Goal: Task Accomplishment & Management: Use online tool/utility

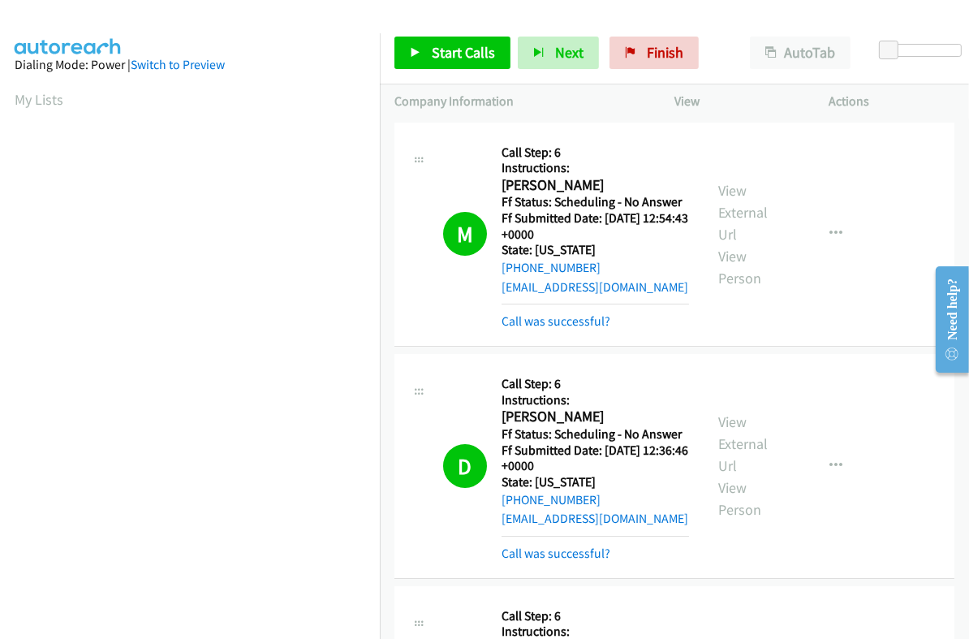
scroll to position [275, 0]
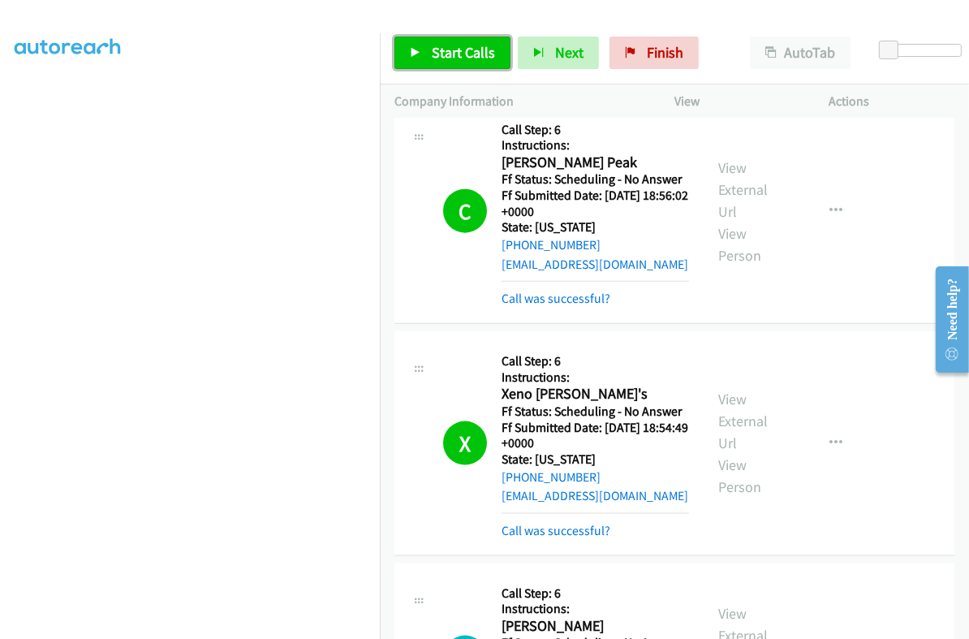
click at [439, 58] on span "Start Calls" at bounding box center [463, 52] width 63 height 19
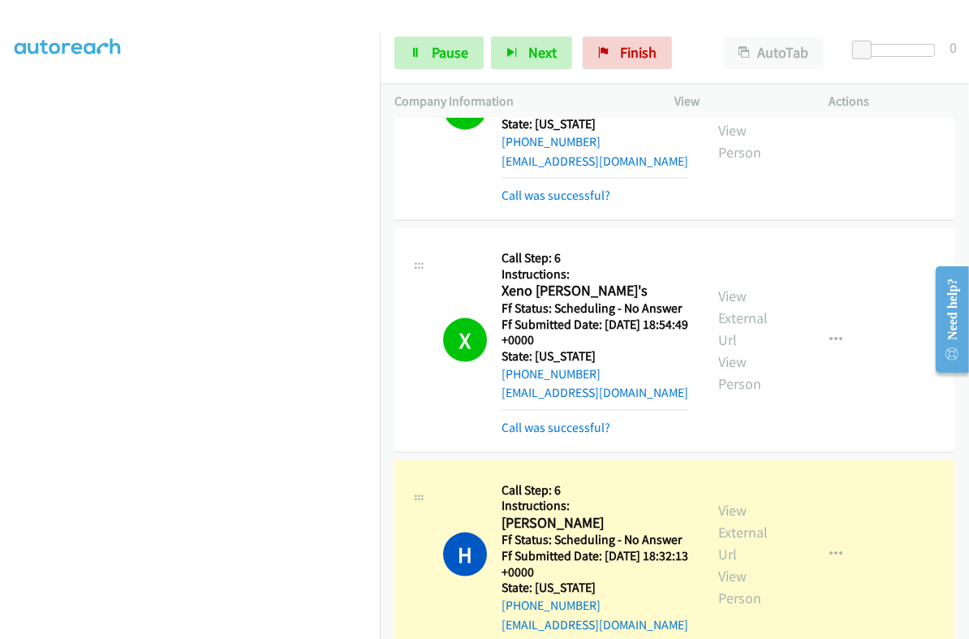
scroll to position [2130, 0]
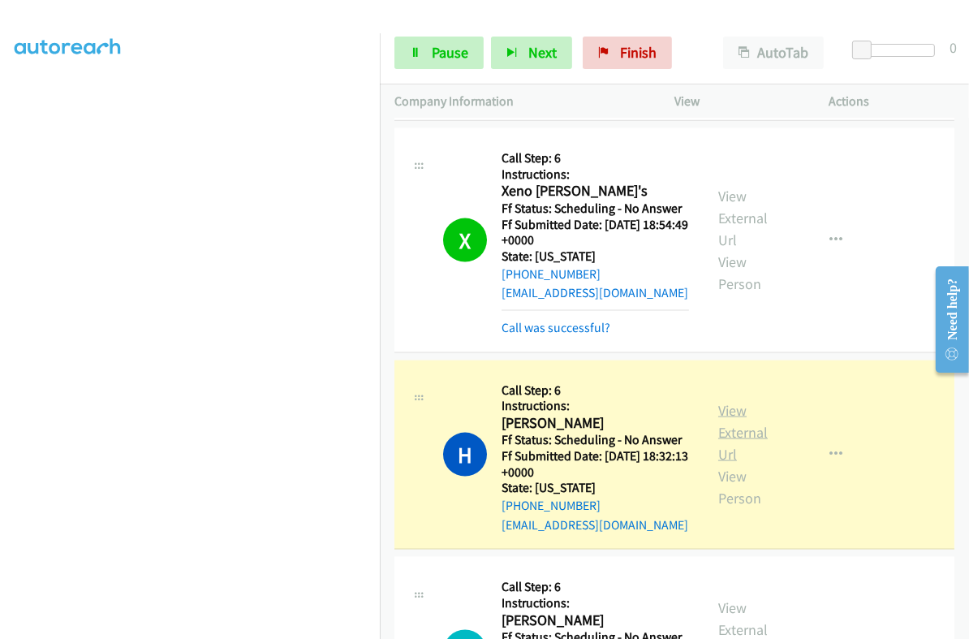
click at [724, 401] on link "View External Url" at bounding box center [742, 432] width 49 height 62
click at [445, 51] on span "Pause" at bounding box center [450, 52] width 37 height 19
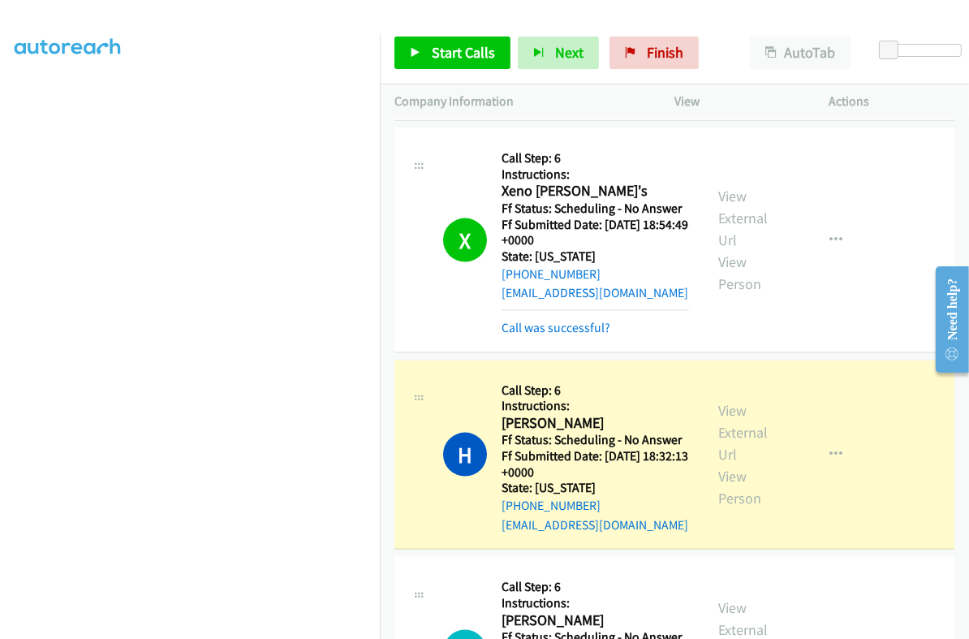
scroll to position [0, 0]
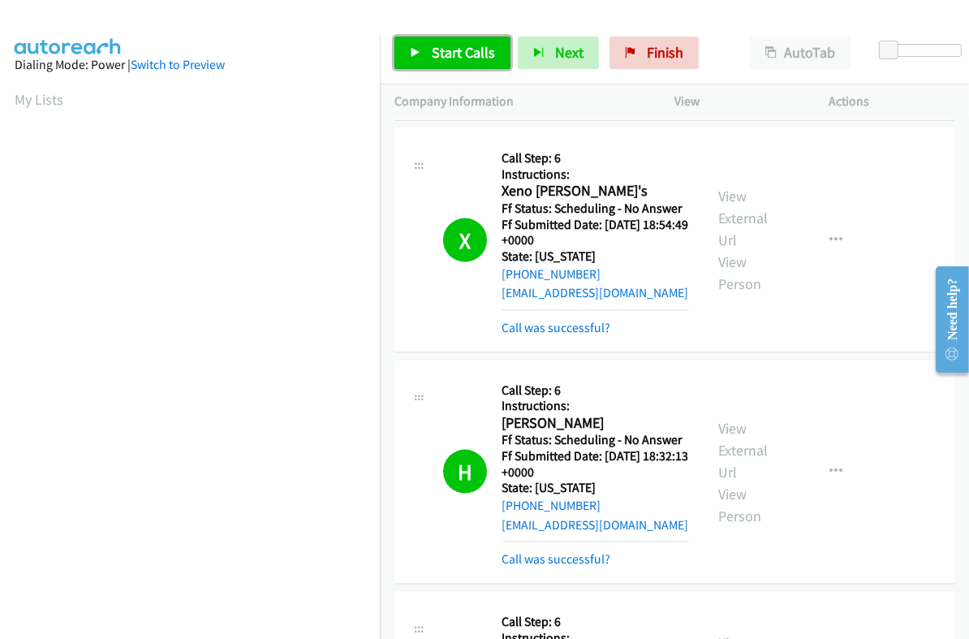
click at [451, 54] on span "Start Calls" at bounding box center [463, 52] width 63 height 19
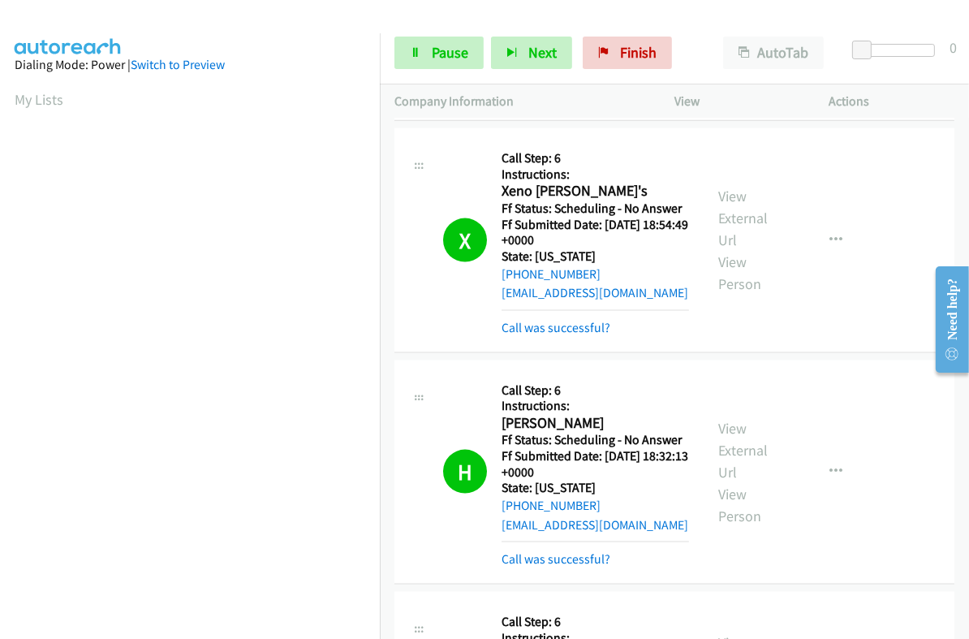
scroll to position [2333, 0]
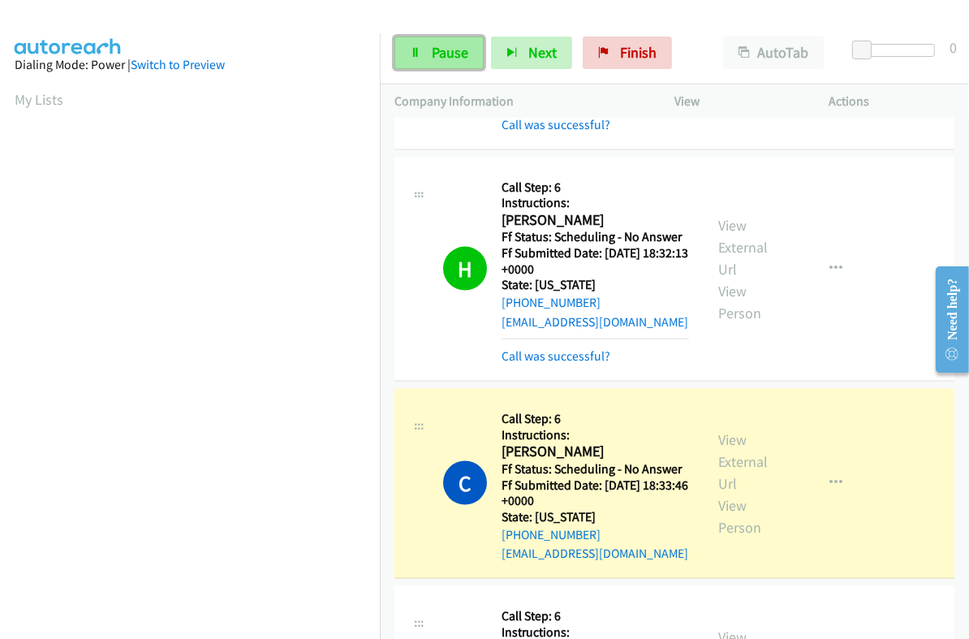
click at [439, 53] on span "Pause" at bounding box center [450, 52] width 37 height 19
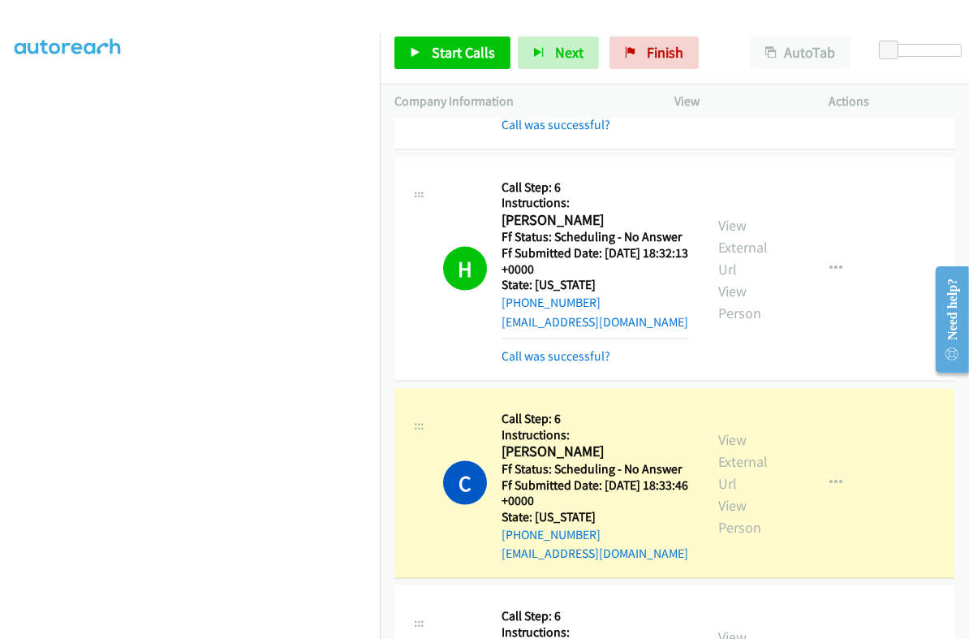
scroll to position [202, 0]
click at [739, 428] on div "View External Url View Person" at bounding box center [751, 483] width 67 height 110
click at [728, 430] on link "View External Url" at bounding box center [742, 461] width 49 height 62
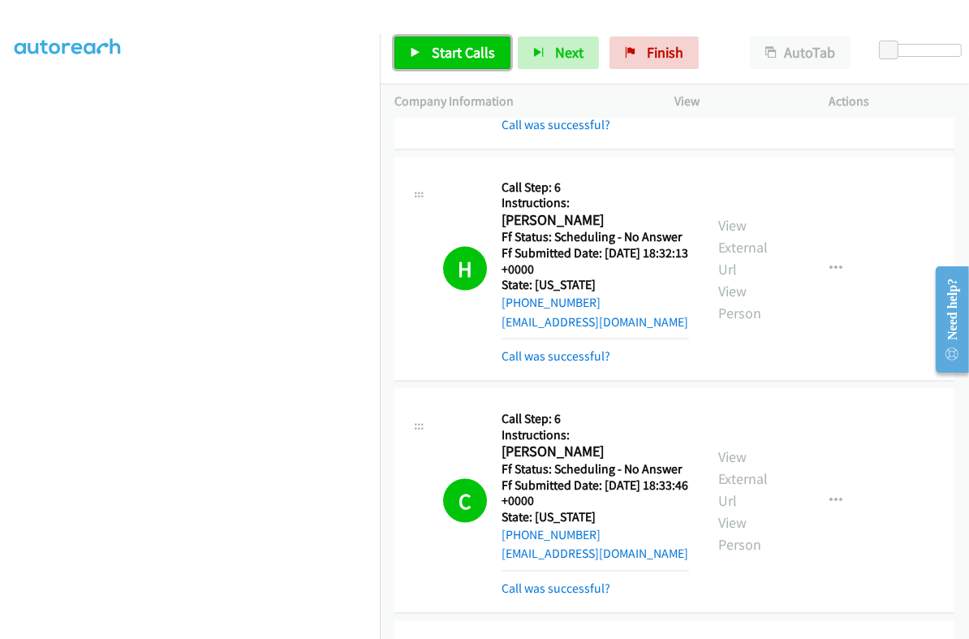
click at [473, 49] on span "Start Calls" at bounding box center [463, 52] width 63 height 19
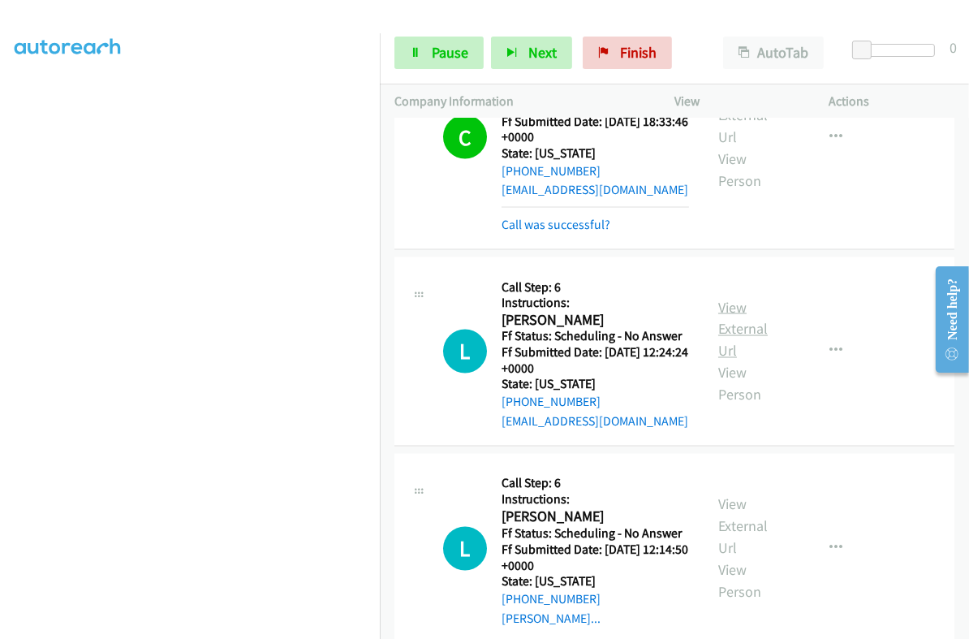
scroll to position [2738, 0]
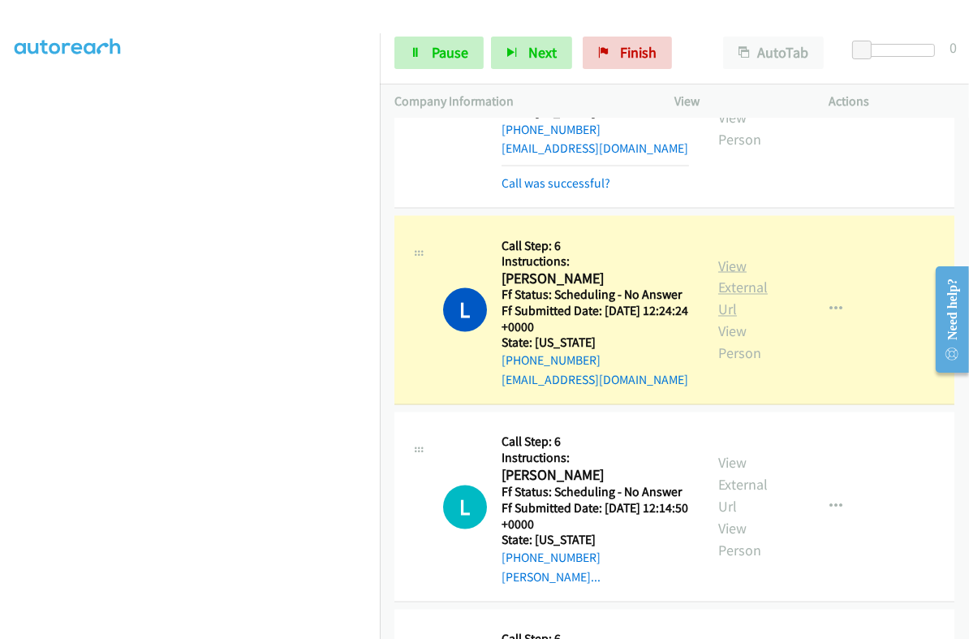
click at [730, 260] on link "View External Url" at bounding box center [742, 287] width 49 height 62
click at [435, 46] on span "Pause" at bounding box center [450, 52] width 37 height 19
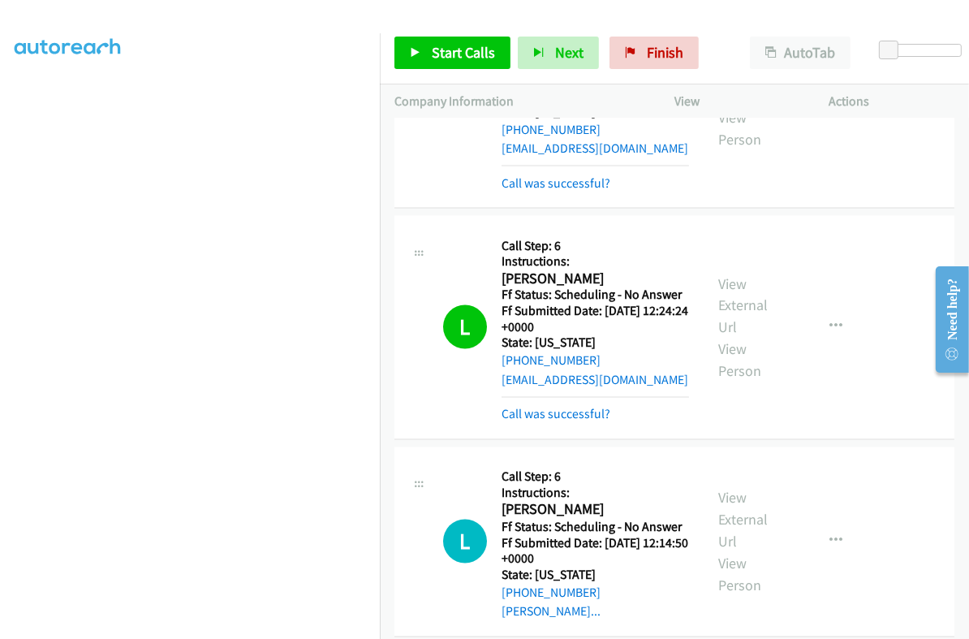
scroll to position [275, 0]
click at [462, 52] on span "Start Calls" at bounding box center [463, 52] width 63 height 19
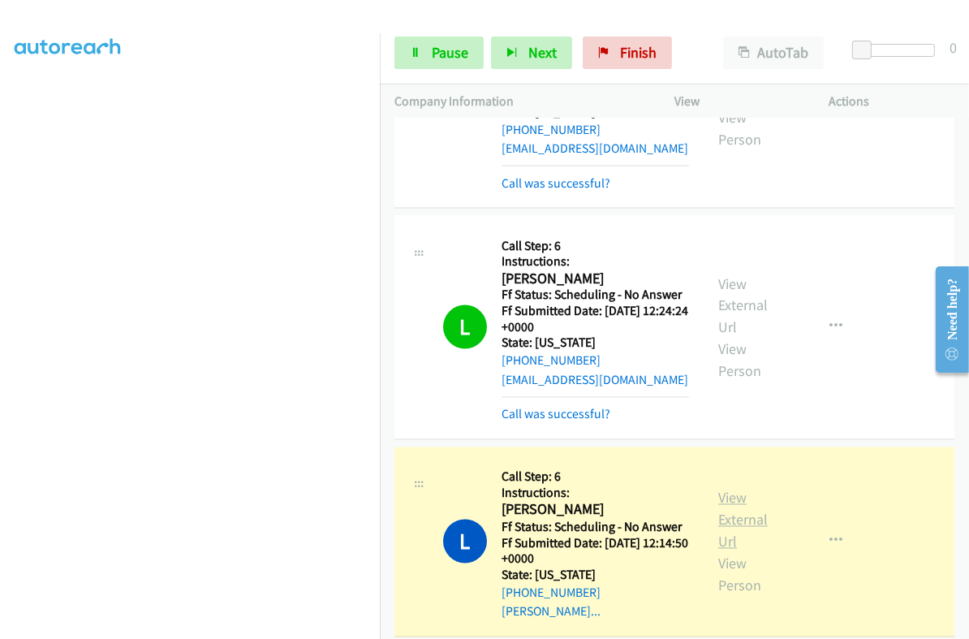
click at [721, 488] on link "View External Url" at bounding box center [742, 519] width 49 height 62
click at [454, 53] on span "Pause" at bounding box center [450, 52] width 37 height 19
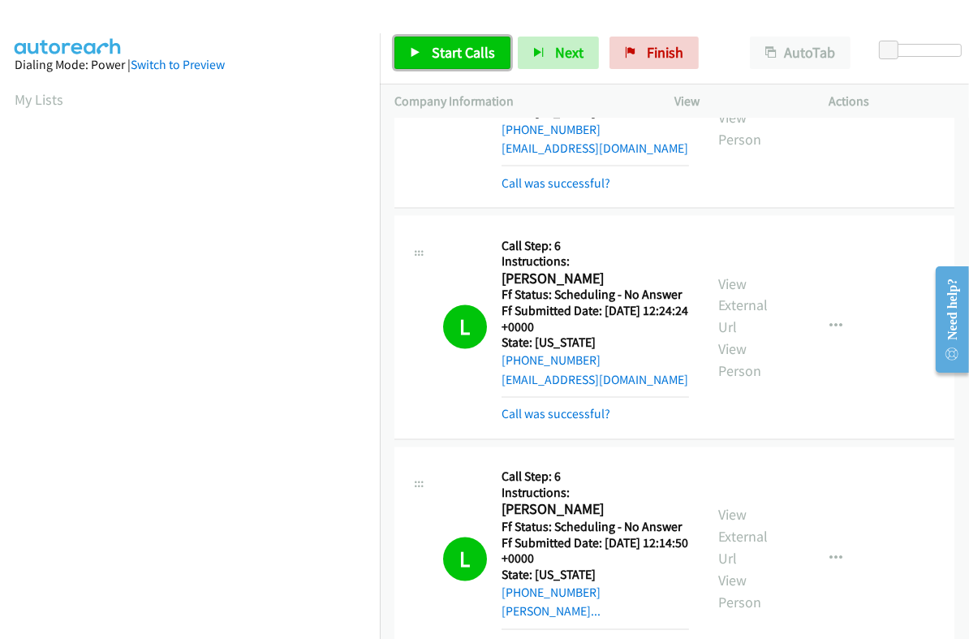
click at [484, 58] on span "Start Calls" at bounding box center [463, 52] width 63 height 19
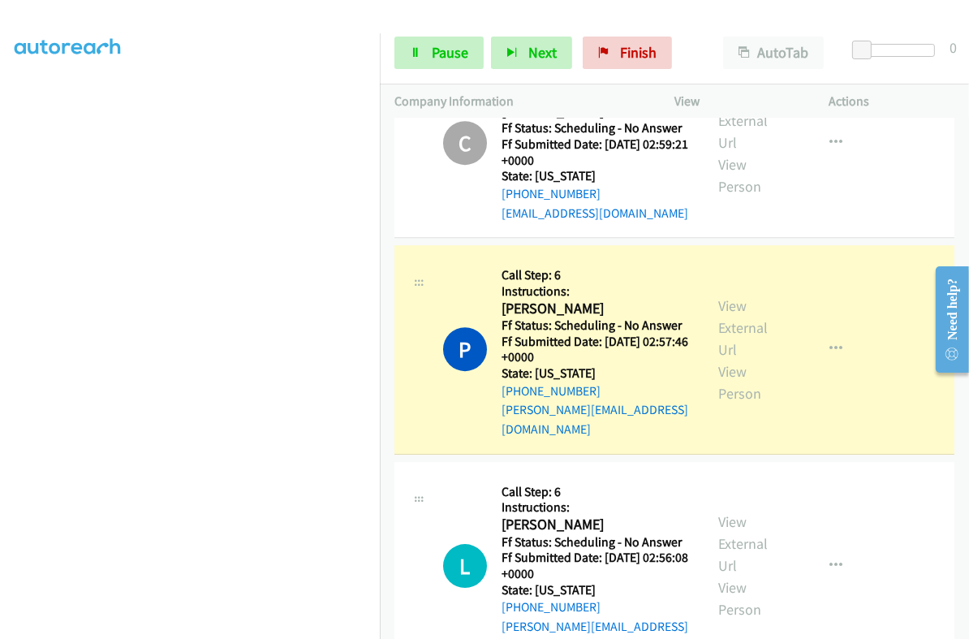
scroll to position [275, 0]
click at [722, 296] on link "View External Url" at bounding box center [742, 327] width 49 height 62
click at [455, 54] on span "Pause" at bounding box center [450, 52] width 37 height 19
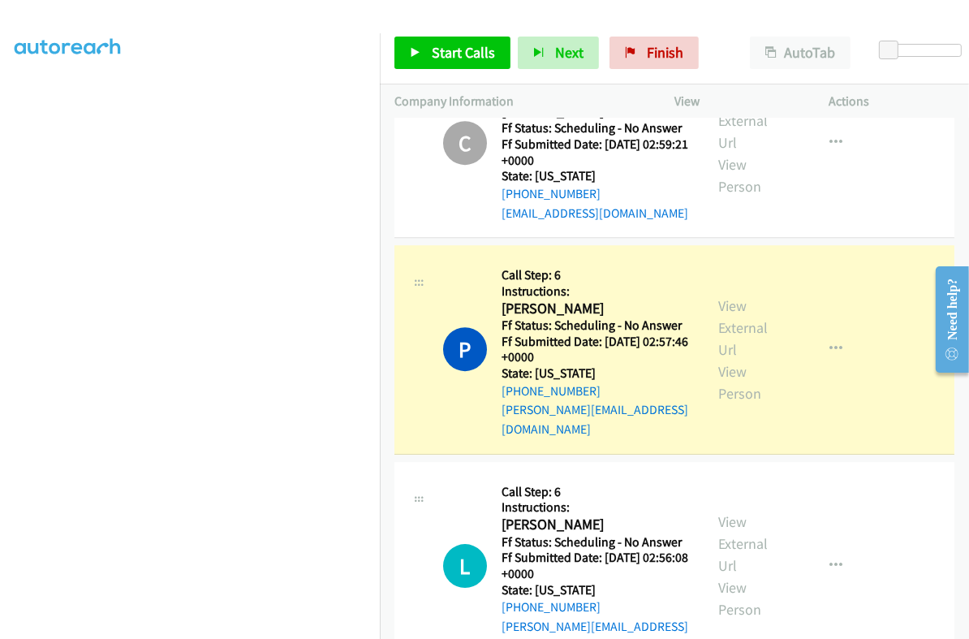
scroll to position [0, 0]
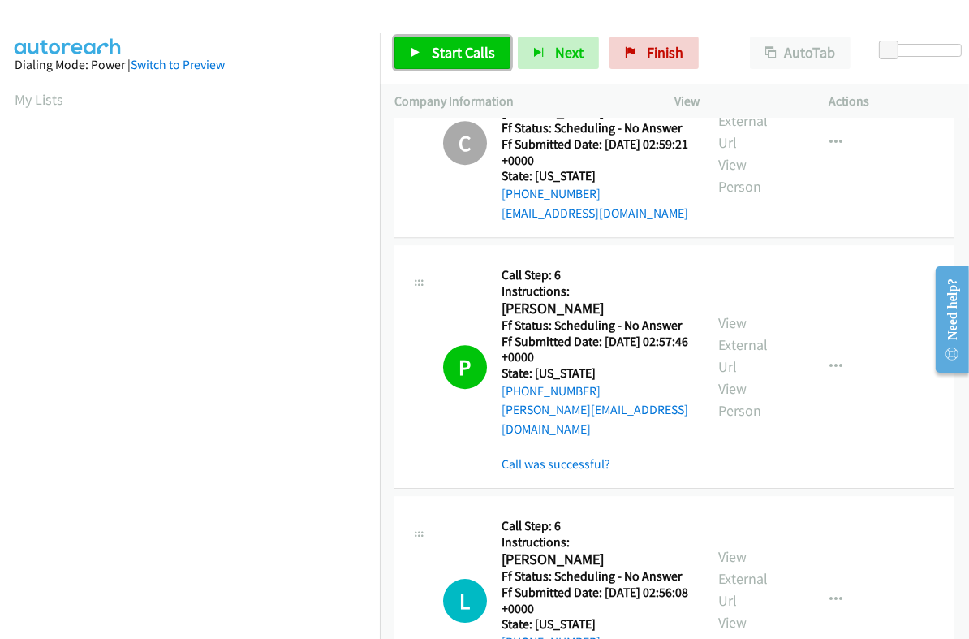
click at [458, 54] on span "Start Calls" at bounding box center [463, 52] width 63 height 19
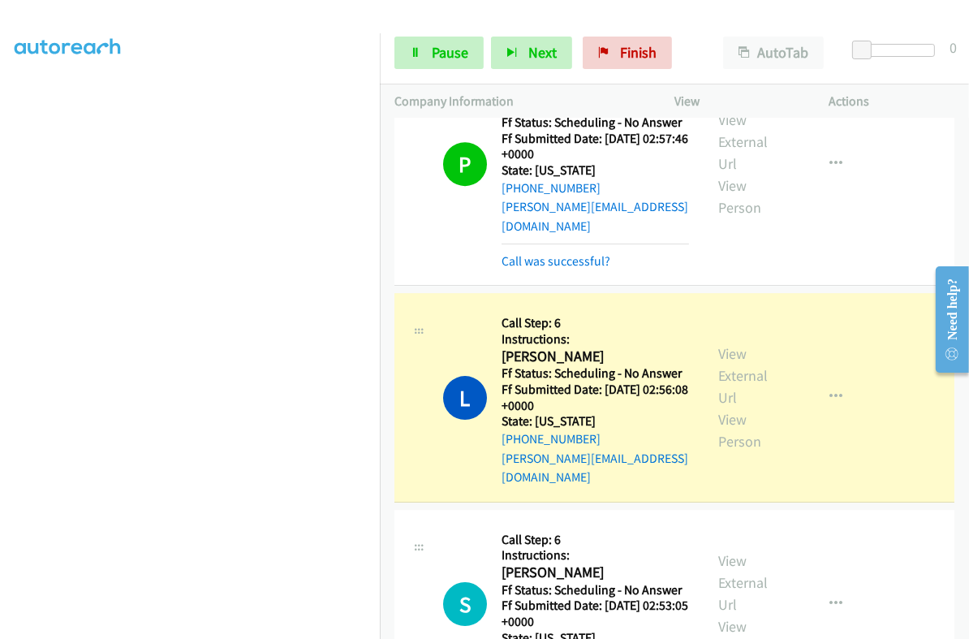
scroll to position [275, 0]
click at [724, 344] on link "View External Url" at bounding box center [742, 375] width 49 height 62
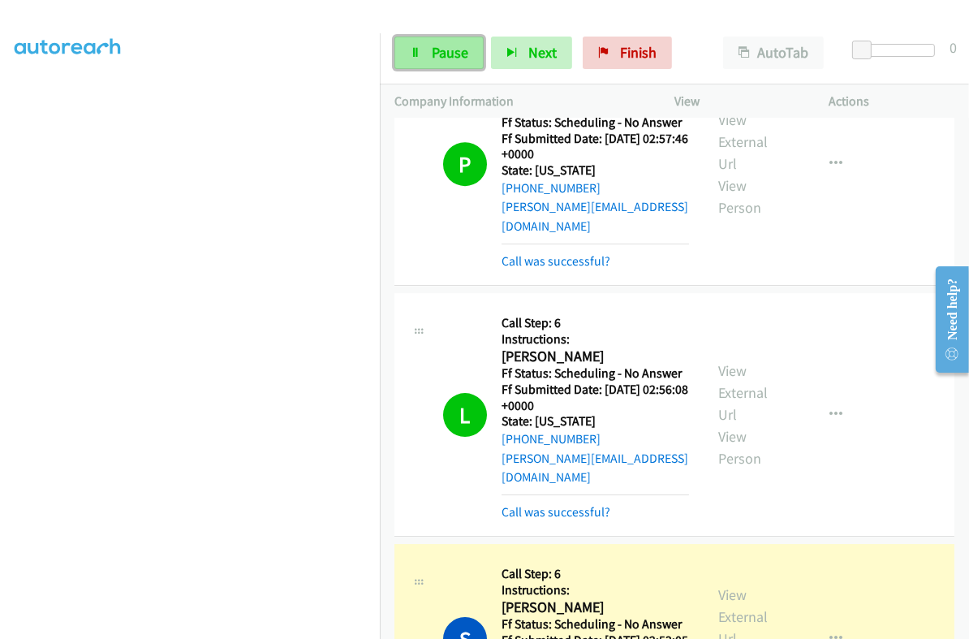
click at [446, 59] on span "Pause" at bounding box center [450, 52] width 37 height 19
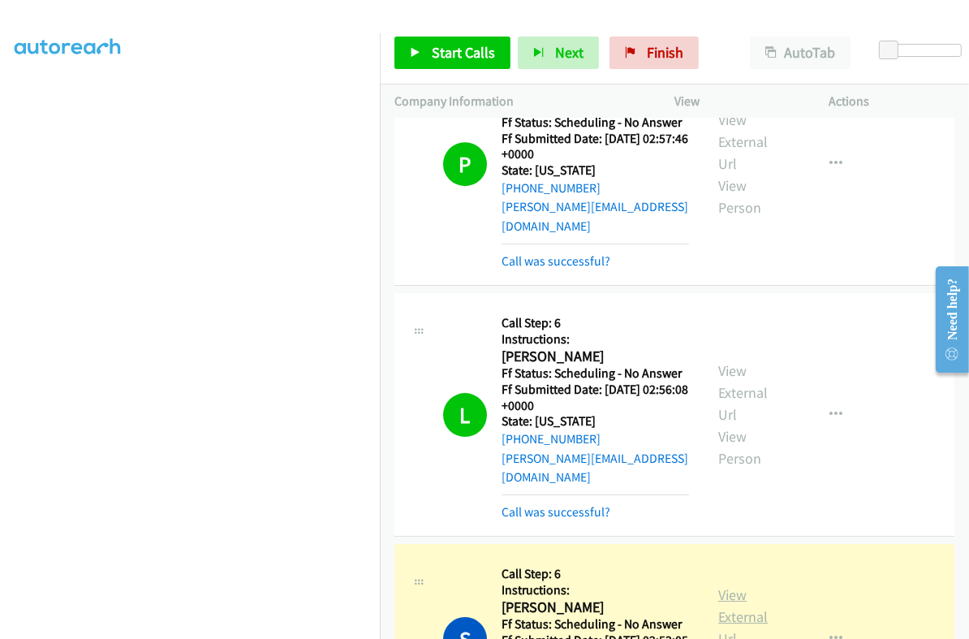
click at [721, 585] on link "View External Url" at bounding box center [742, 616] width 49 height 62
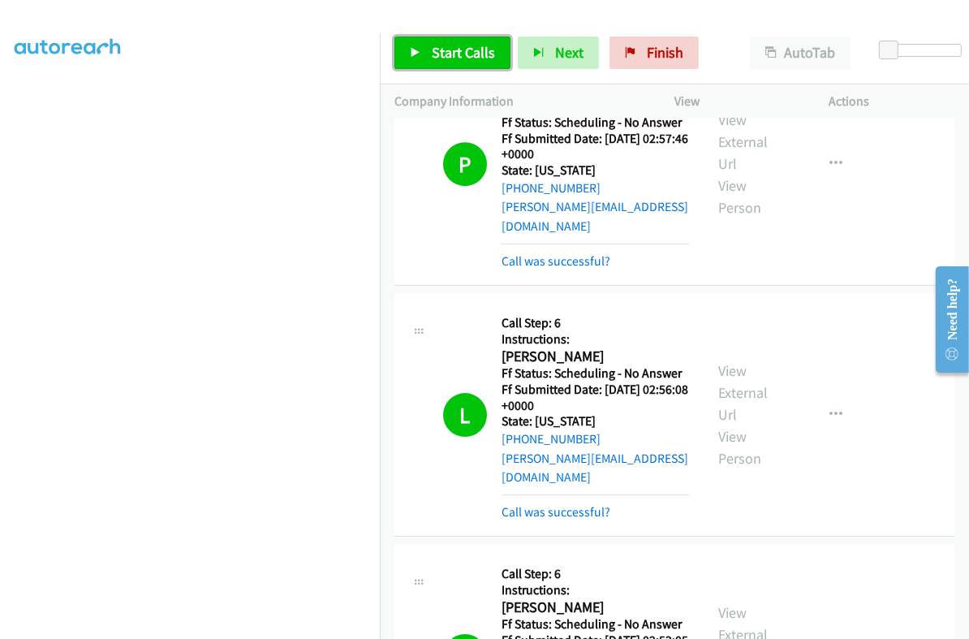
click at [455, 60] on span "Start Calls" at bounding box center [463, 52] width 63 height 19
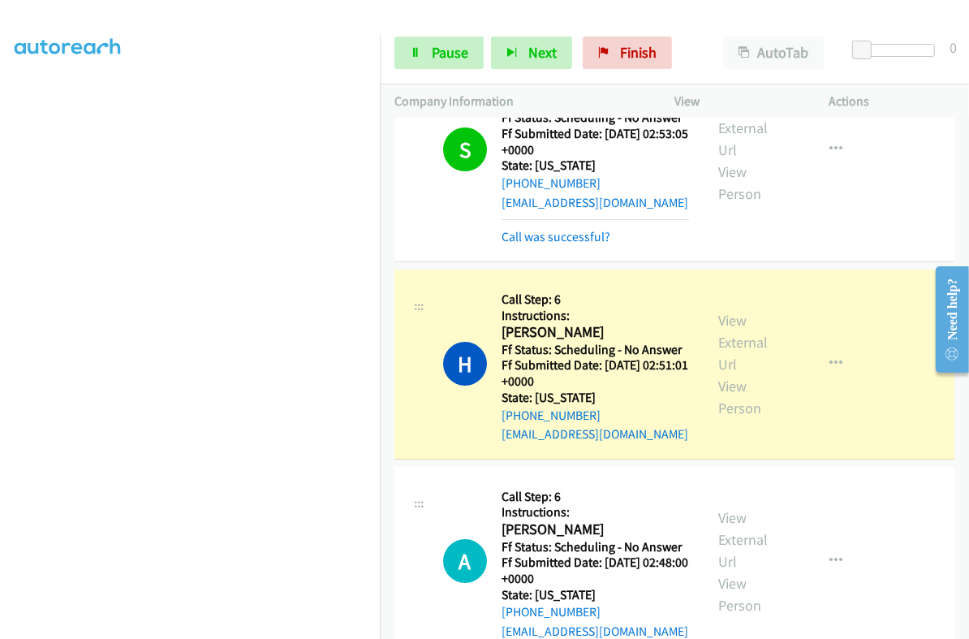
scroll to position [0, 0]
click at [447, 62] on link "Pause" at bounding box center [438, 53] width 89 height 32
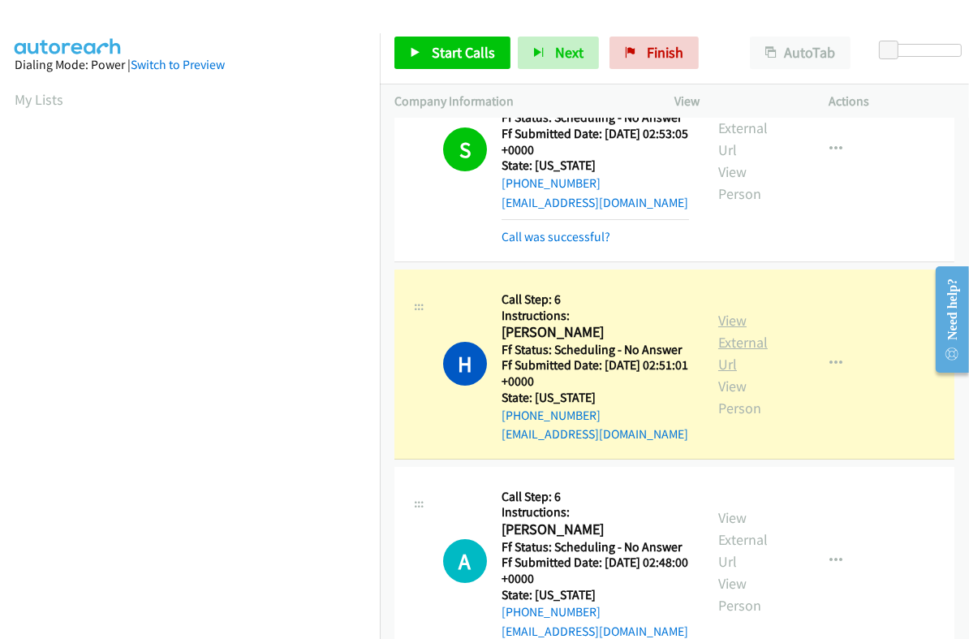
click at [723, 311] on link "View External Url" at bounding box center [742, 342] width 49 height 62
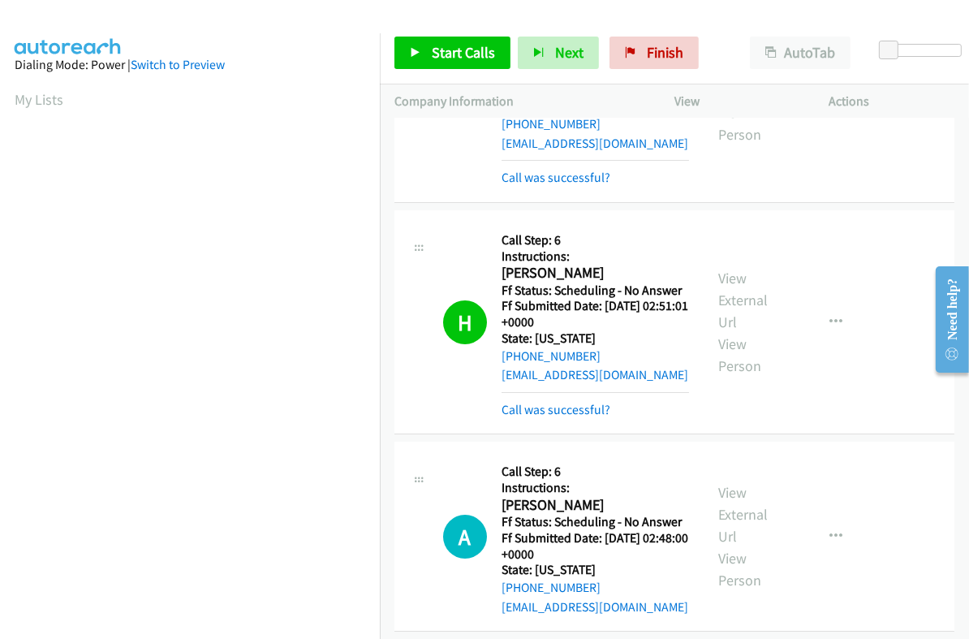
scroll to position [5577, 0]
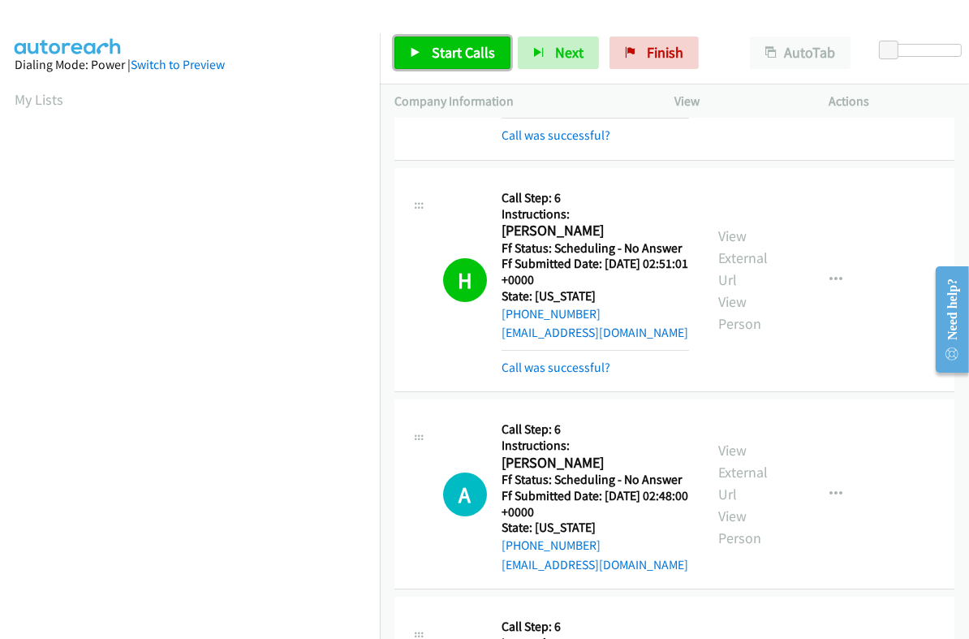
click at [455, 47] on span "Start Calls" at bounding box center [463, 52] width 63 height 19
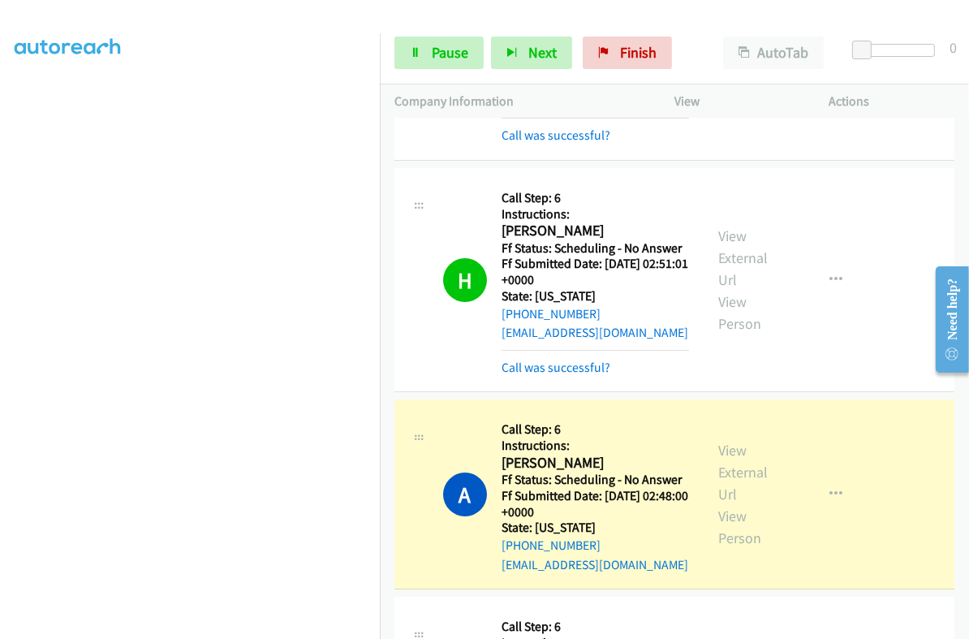
scroll to position [275, 0]
click at [438, 74] on div "Start Calls Pause Next Finish Dialing [PERSON_NAME] AutoTab AutoTab 0" at bounding box center [674, 53] width 589 height 62
click at [442, 54] on span "Pause" at bounding box center [450, 52] width 37 height 19
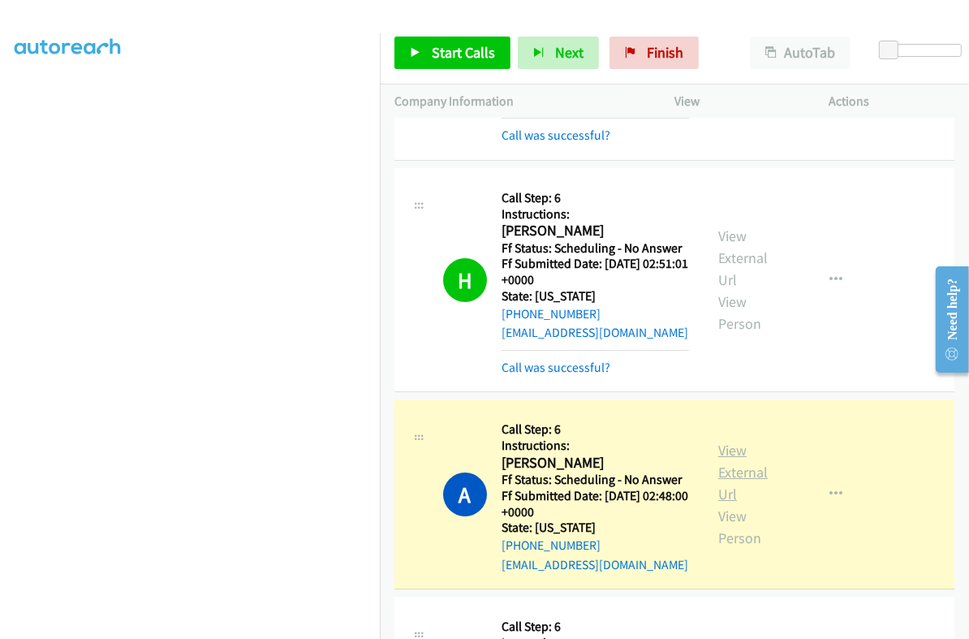
click at [727, 441] on link "View External Url" at bounding box center [742, 472] width 49 height 62
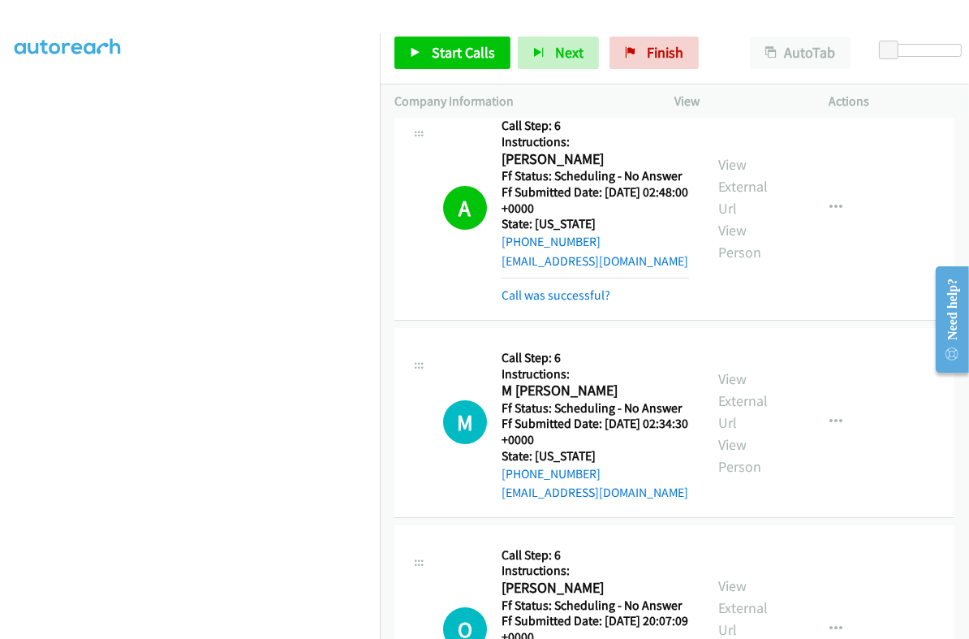
scroll to position [5882, 0]
click at [480, 48] on span "Start Calls" at bounding box center [463, 52] width 63 height 19
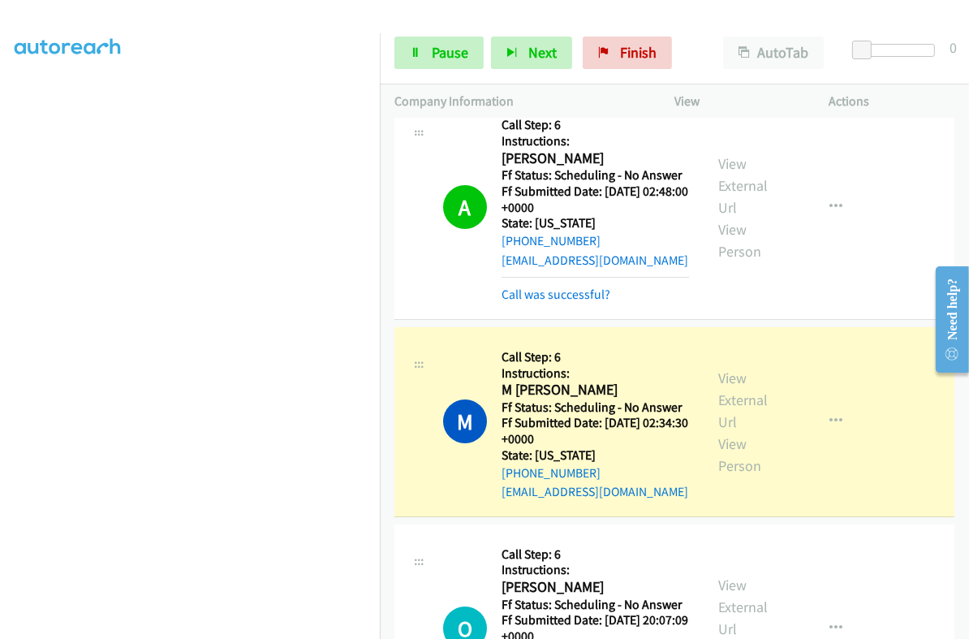
scroll to position [0, 0]
click at [446, 58] on span "Pause" at bounding box center [450, 52] width 37 height 19
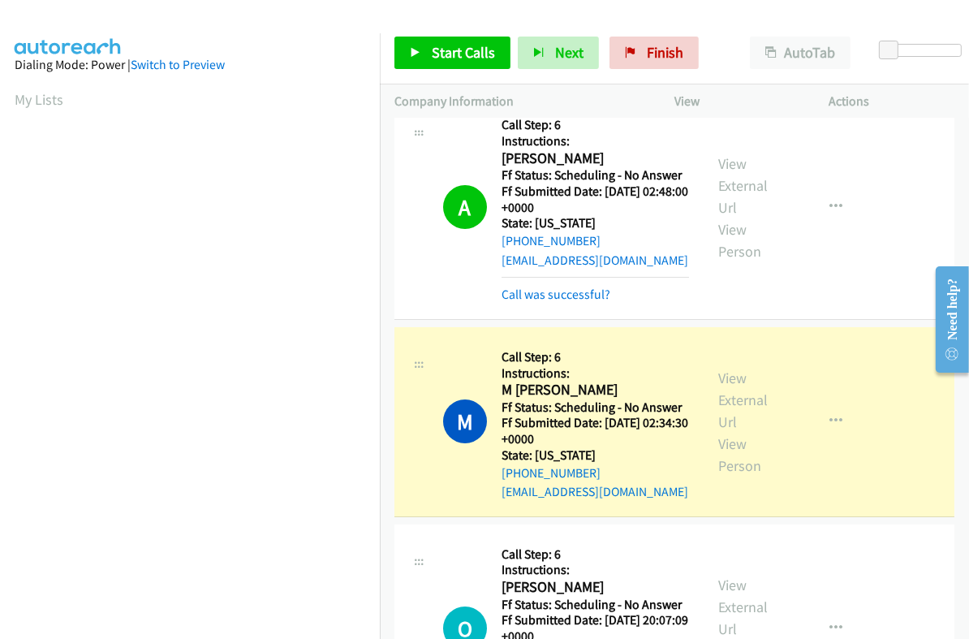
scroll to position [275, 0]
click at [725, 368] on link "View External Url" at bounding box center [742, 399] width 49 height 62
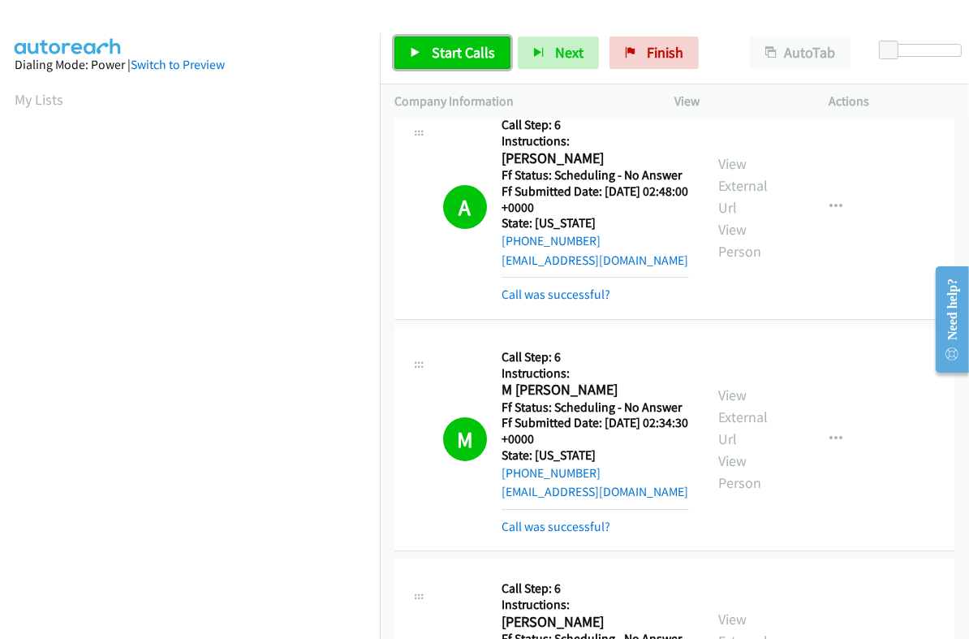
click at [441, 48] on span "Start Calls" at bounding box center [463, 52] width 63 height 19
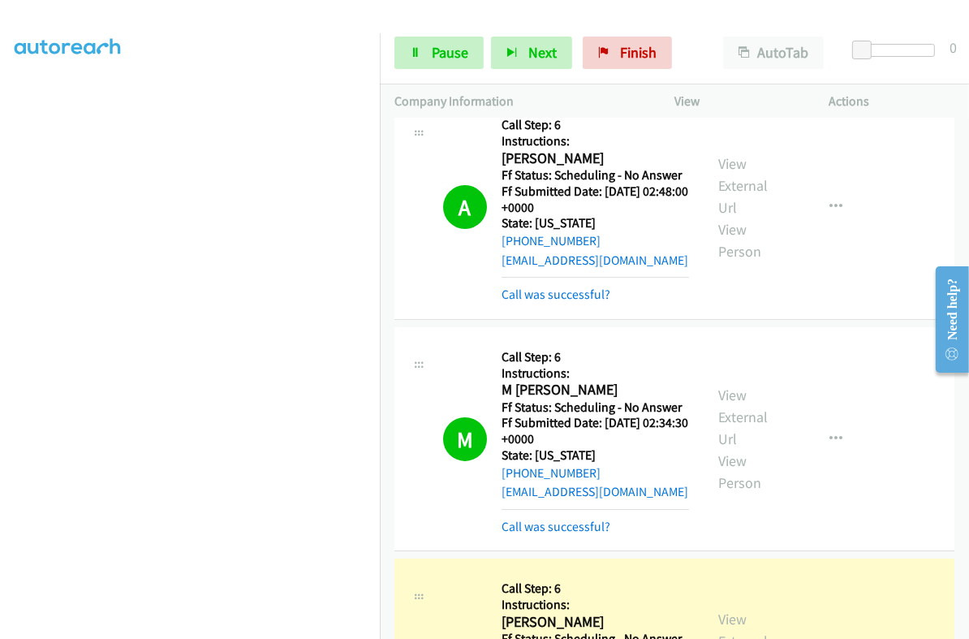
scroll to position [275, 0]
click at [444, 58] on span "Pause" at bounding box center [450, 52] width 37 height 19
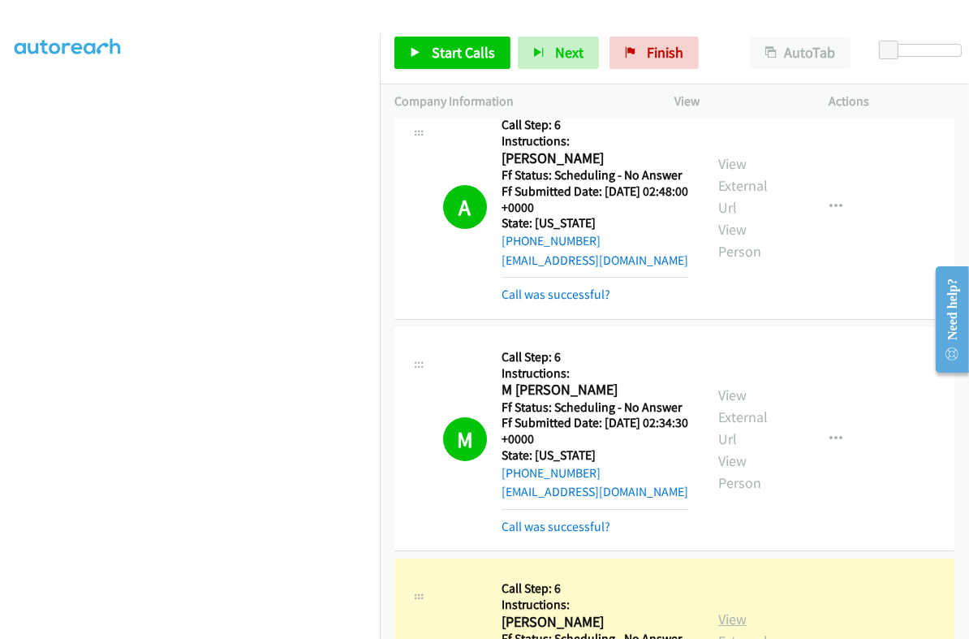
click at [725, 609] on link "View External Url" at bounding box center [742, 640] width 49 height 62
